Goal: Task Accomplishment & Management: Complete application form

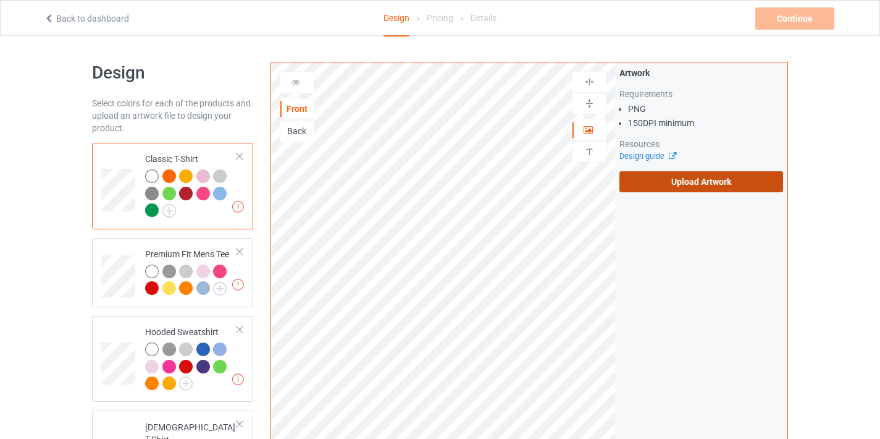
click at [694, 187] on label "Upload Artwork" at bounding box center [702, 181] width 164 height 21
click at [0, 0] on input "Upload Artwork" at bounding box center [0, 0] width 0 height 0
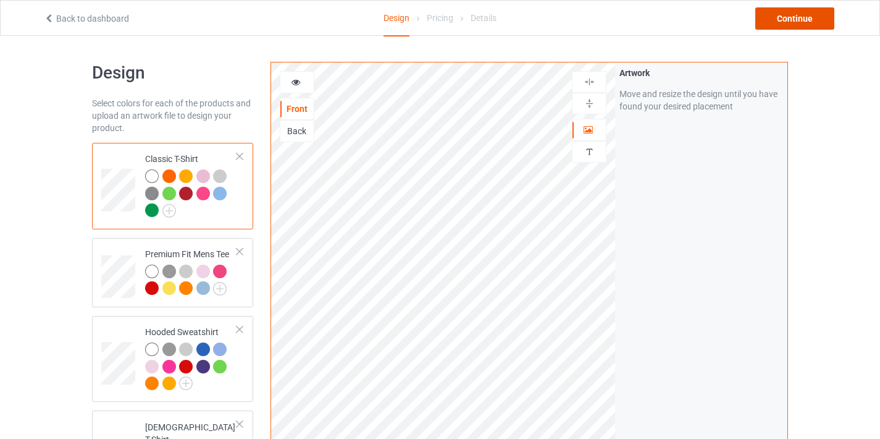
click at [797, 18] on div "Continue" at bounding box center [795, 18] width 79 height 22
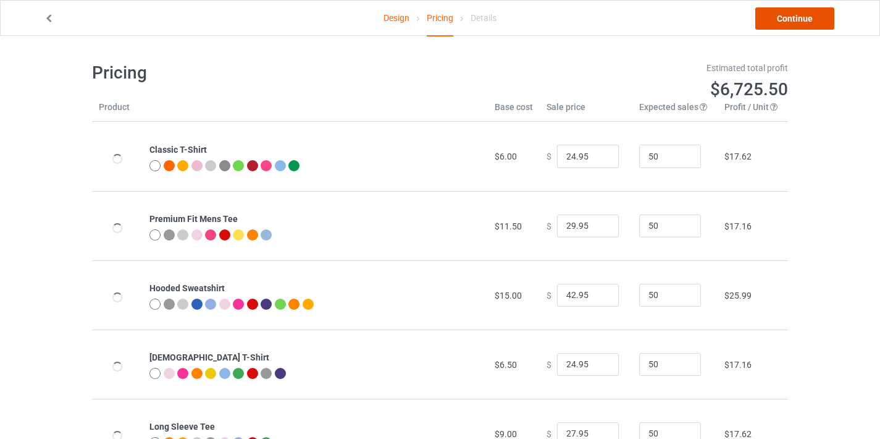
click at [793, 24] on link "Continue" at bounding box center [795, 18] width 79 height 22
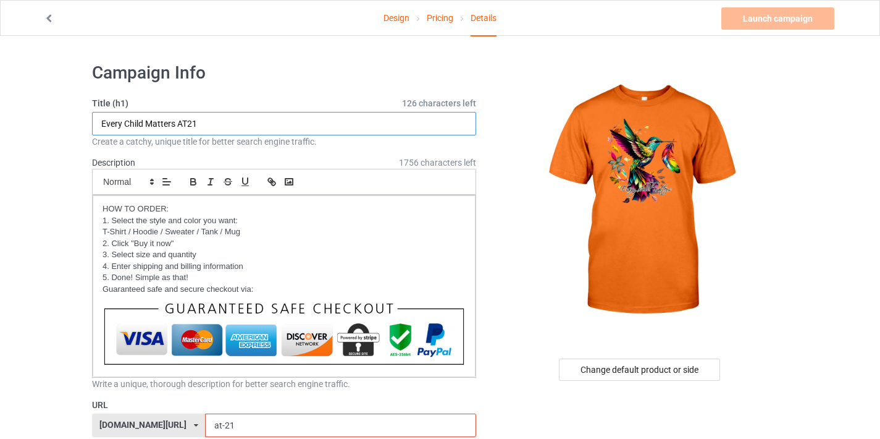
drag, startPoint x: 193, startPoint y: 122, endPoint x: 200, endPoint y: 120, distance: 7.6
click at [200, 120] on input "Every Child Matters AT21" at bounding box center [284, 123] width 384 height 23
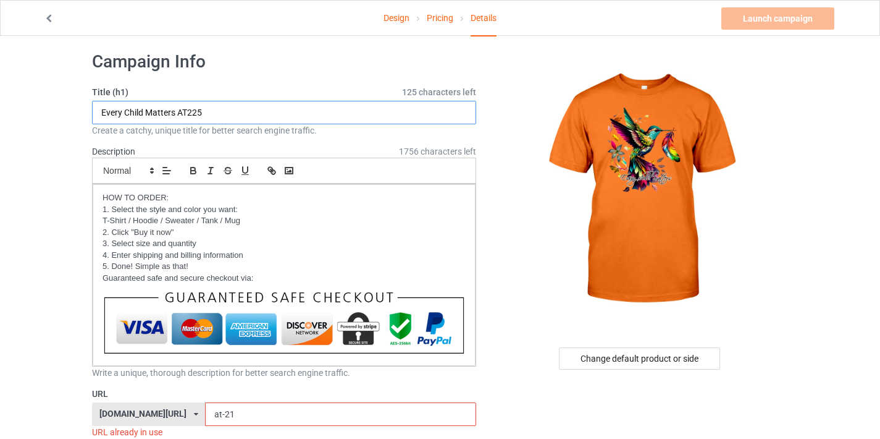
scroll to position [11, 0]
click at [193, 112] on input "Every Child Matters AT225" at bounding box center [284, 112] width 384 height 23
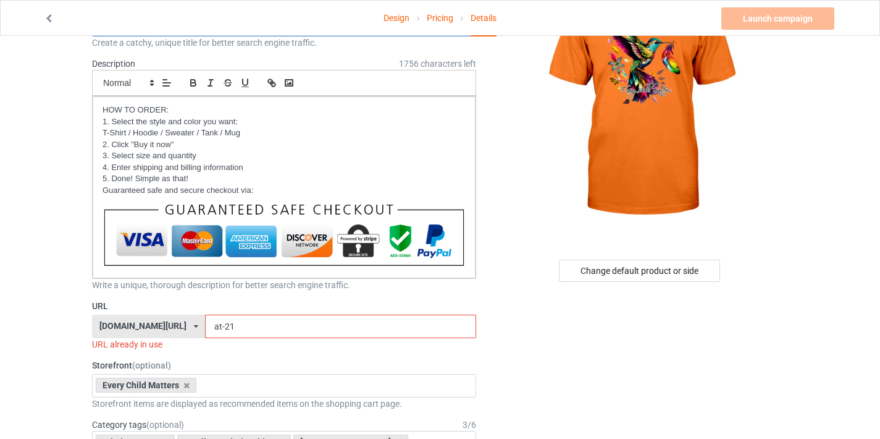
scroll to position [101, 0]
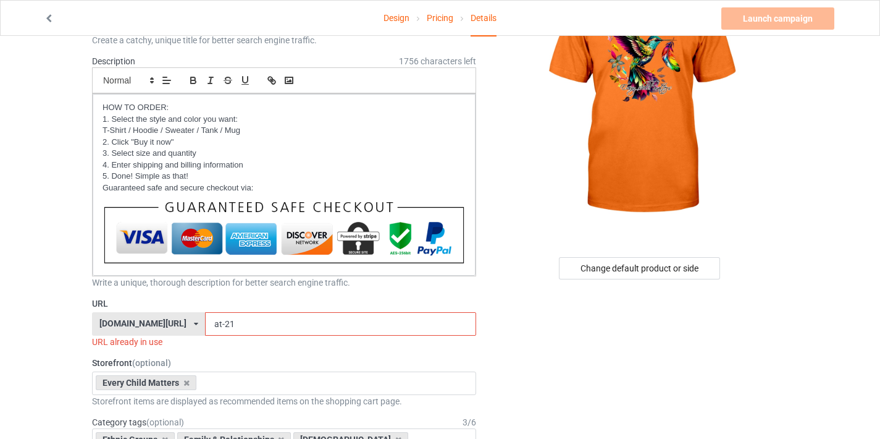
type input "Every Child Matters AT25"
click at [227, 324] on input "at-21" at bounding box center [340, 323] width 271 height 23
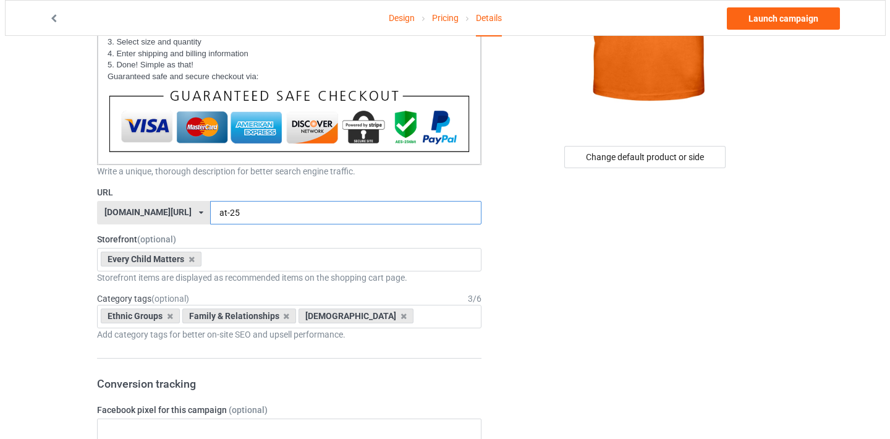
scroll to position [0, 0]
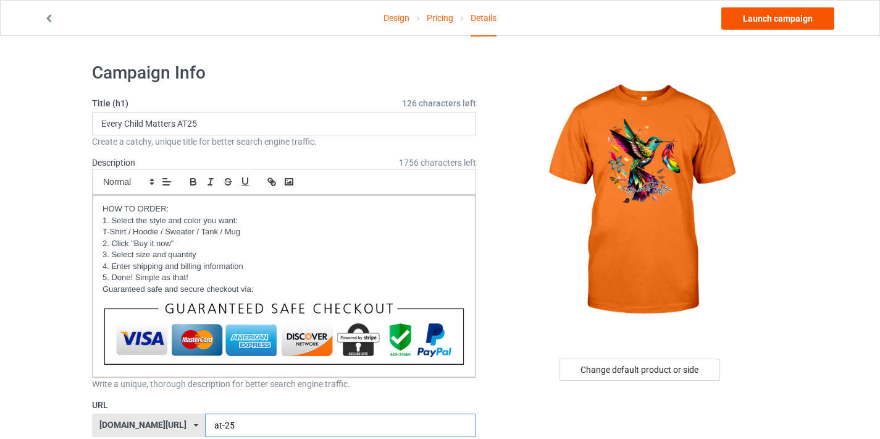
type input "at-25"
click at [767, 19] on link "Launch campaign" at bounding box center [778, 18] width 113 height 22
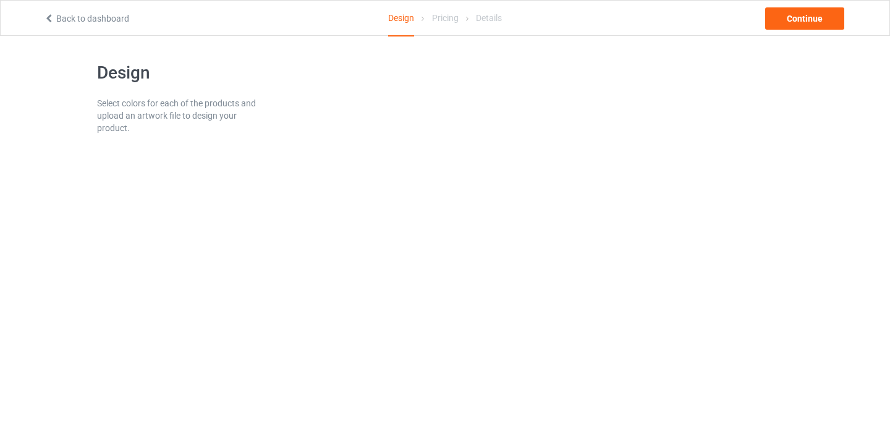
click at [100, 18] on link "Back to dashboard" at bounding box center [86, 19] width 85 height 10
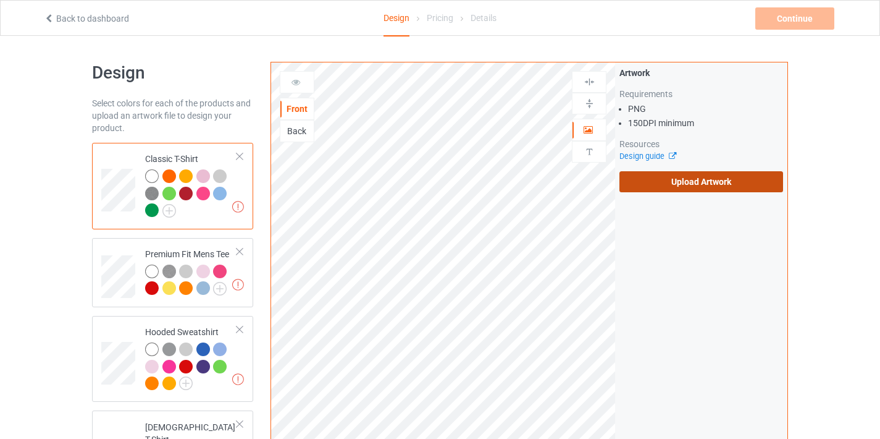
click at [672, 190] on label "Upload Artwork" at bounding box center [702, 181] width 164 height 21
click at [0, 0] on input "Upload Artwork" at bounding box center [0, 0] width 0 height 0
click at [107, 25] on div "Back to dashboard Design Pricing Details Continue Missing artworks" at bounding box center [440, 18] width 810 height 35
click at [100, 8] on div "Back to dashboard Design Pricing Details Continue Missing artworks" at bounding box center [440, 18] width 810 height 35
click at [103, 17] on link "Back to dashboard" at bounding box center [86, 19] width 85 height 10
